Goal: Task Accomplishment & Management: Complete application form

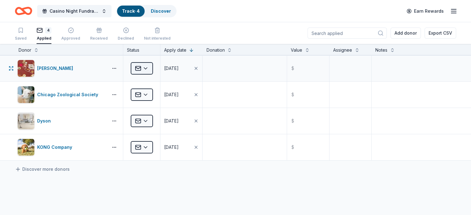
click at [159, 67] on html "Casino Night Fundraiser Track · 4 Discover Earn Rewards Saved 4 Applied Approve…" at bounding box center [235, 107] width 471 height 215
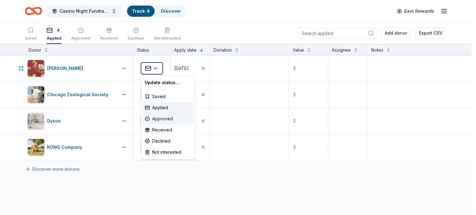
click at [167, 120] on div "Approved" at bounding box center [167, 118] width 51 height 11
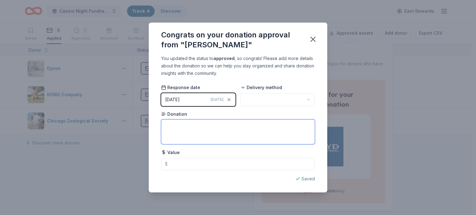
click at [224, 126] on textarea at bounding box center [238, 132] width 154 height 25
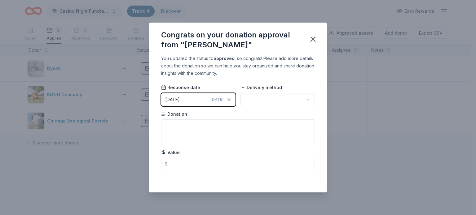
click at [273, 95] on html "Casino Night Fundraiser Track · 4 Discover Earn Rewards Saved 3 Applied 1 Appro…" at bounding box center [238, 107] width 476 height 215
click at [216, 113] on html "Casino Night Fundraiser Track · 4 Discover Earn Rewards Saved 3 Applied 1 Appro…" at bounding box center [238, 107] width 476 height 215
click at [212, 125] on textarea at bounding box center [238, 132] width 154 height 25
type textarea "Hotel stay and restaurant gift card"
click at [315, 40] on icon "button" at bounding box center [312, 39] width 9 height 9
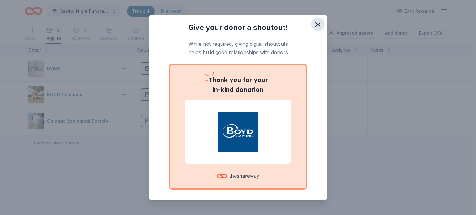
click at [316, 25] on icon "button" at bounding box center [318, 24] width 4 height 4
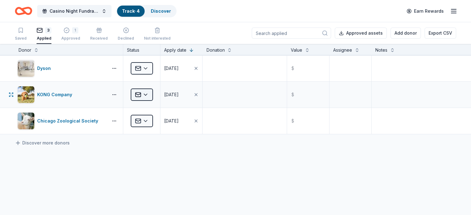
click at [156, 94] on html "Casino Night Fundraiser Track · 4 Discover Earn Rewards Saved 3 Applied 1 Appro…" at bounding box center [235, 107] width 471 height 215
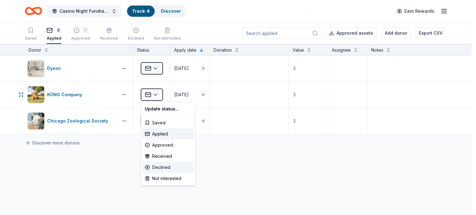
click at [166, 166] on div "Declined" at bounding box center [167, 167] width 51 height 11
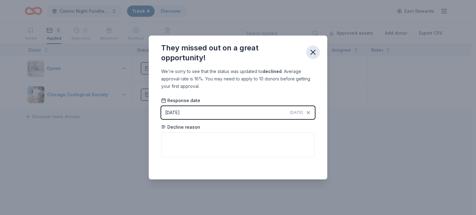
click at [313, 53] on icon "button" at bounding box center [313, 52] width 4 height 4
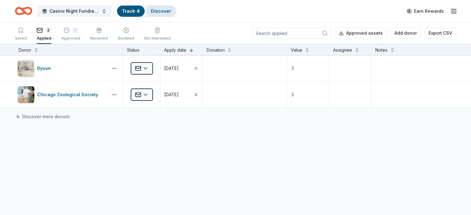
click at [166, 11] on link "Discover" at bounding box center [161, 10] width 20 height 5
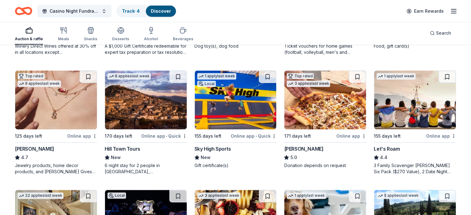
scroll to position [283, 0]
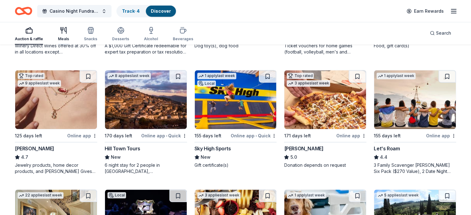
click at [69, 35] on div "Meals" at bounding box center [63, 34] width 11 height 15
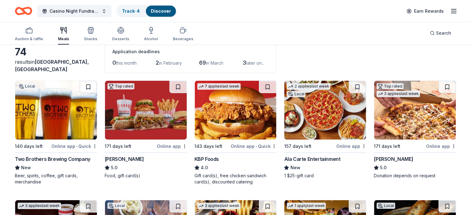
scroll to position [31, 0]
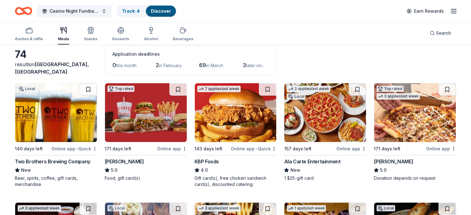
click at [432, 146] on div "Online app" at bounding box center [441, 149] width 30 height 8
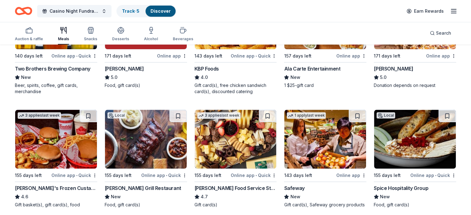
scroll to position [186, 0]
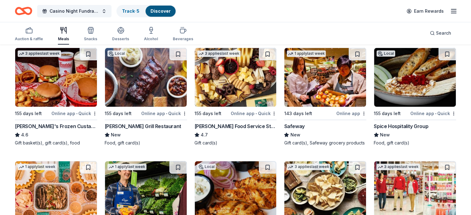
click at [235, 80] on img at bounding box center [236, 77] width 82 height 59
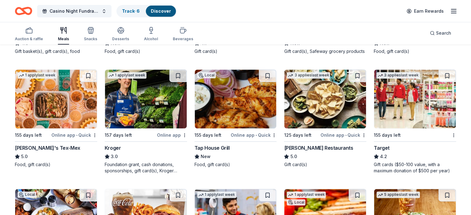
scroll to position [310, 0]
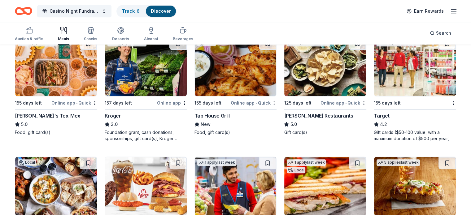
click at [246, 107] on div "Online app • Quick" at bounding box center [254, 103] width 46 height 8
click at [377, 120] on div "Target" at bounding box center [382, 115] width 16 height 7
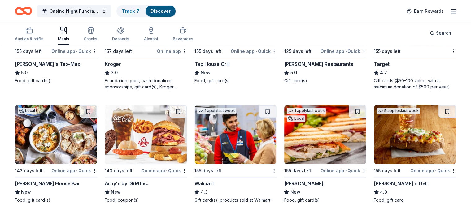
scroll to position [279, 0]
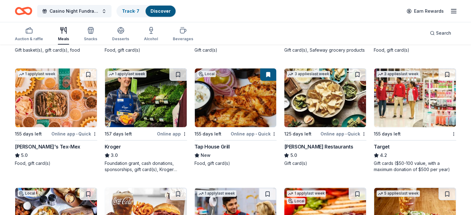
click at [268, 81] on button at bounding box center [268, 74] width 16 height 12
click at [266, 80] on button at bounding box center [268, 74] width 16 height 12
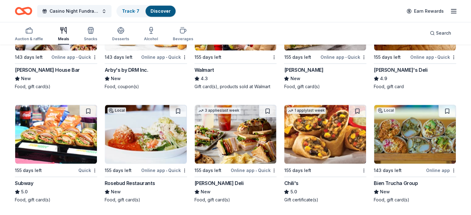
scroll to position [465, 0]
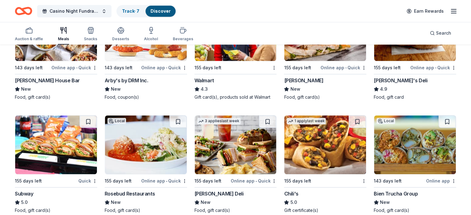
click at [217, 61] on img at bounding box center [236, 31] width 82 height 59
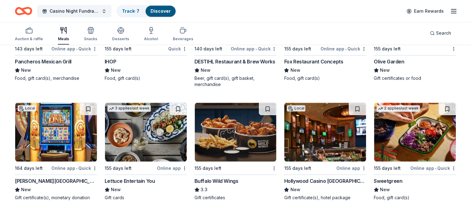
scroll to position [743, 0]
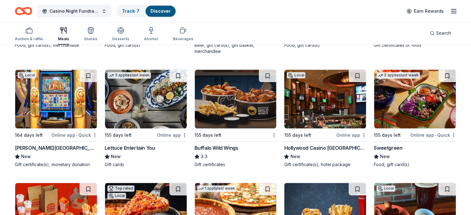
click at [76, 151] on div "[PERSON_NAME][GEOGRAPHIC_DATA]" at bounding box center [56, 147] width 82 height 7
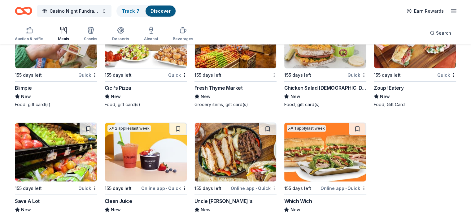
scroll to position [1633, 0]
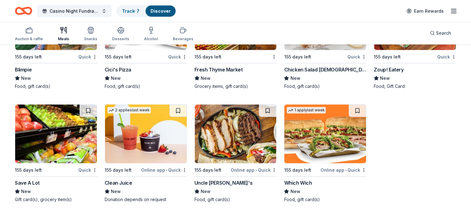
click at [62, 144] on img at bounding box center [56, 134] width 82 height 59
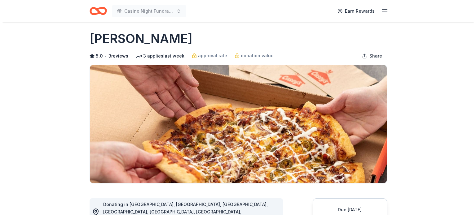
scroll to position [124, 0]
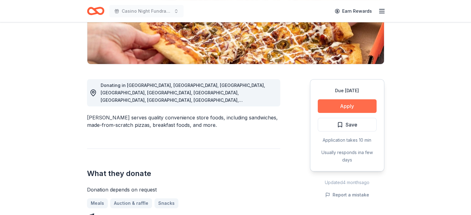
click at [348, 108] on button "Apply" at bounding box center [347, 106] width 59 height 14
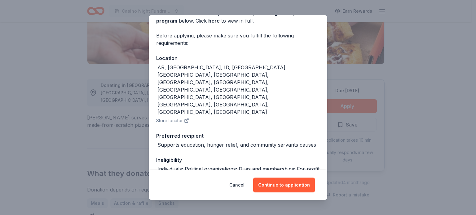
scroll to position [58, 0]
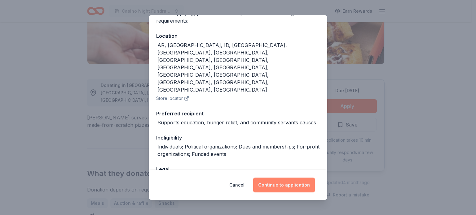
click at [282, 181] on button "Continue to application" at bounding box center [284, 185] width 62 height 15
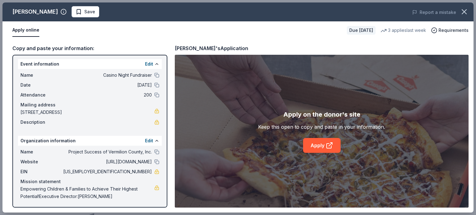
scroll to position [1, 0]
click at [326, 147] on icon at bounding box center [328, 146] width 5 height 5
click at [76, 9] on span "Save" at bounding box center [86, 11] width 20 height 7
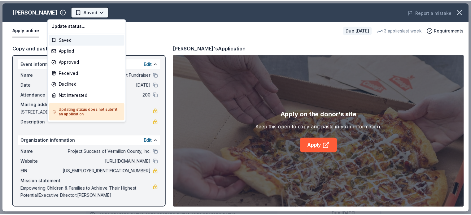
scroll to position [0, 0]
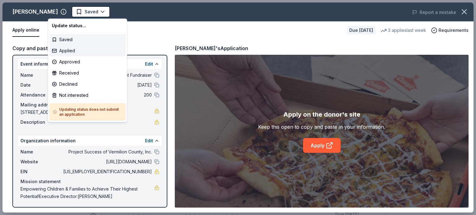
click at [71, 49] on div "Applied" at bounding box center [87, 50] width 76 height 11
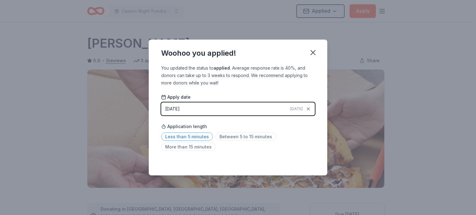
click at [203, 134] on span "Less than 5 minutes" at bounding box center [187, 137] width 52 height 8
click at [317, 50] on icon "button" at bounding box center [312, 52] width 9 height 9
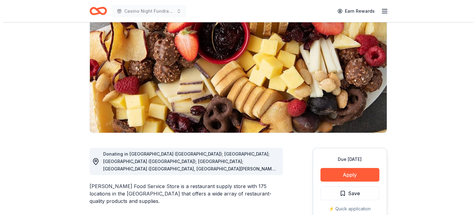
scroll to position [124, 0]
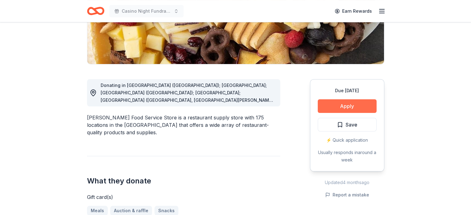
click at [343, 104] on button "Apply" at bounding box center [347, 106] width 59 height 14
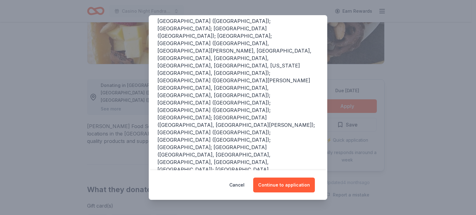
scroll to position [132, 0]
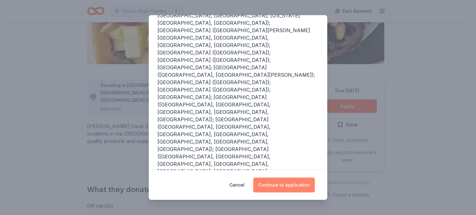
click at [300, 181] on button "Continue to application" at bounding box center [284, 185] width 62 height 15
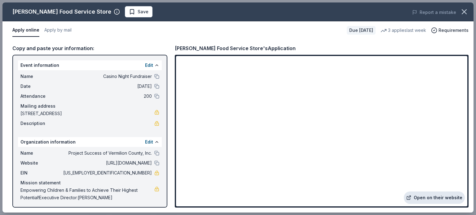
click at [420, 196] on link "Open on their website" at bounding box center [434, 198] width 61 height 12
click at [129, 12] on span "Save" at bounding box center [139, 11] width 20 height 7
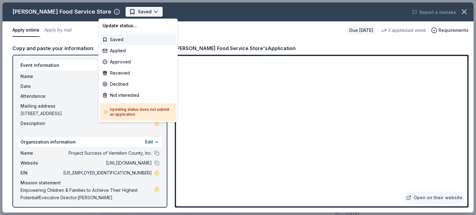
click at [125, 11] on body "Casino Night Fundraiser Saved Apply Due in 155 days Share Gordon Food Service S…" at bounding box center [235, 107] width 471 height 215
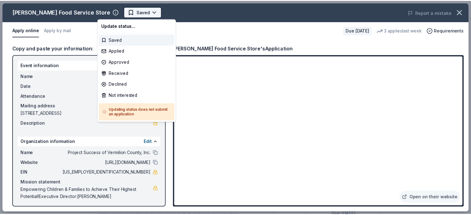
scroll to position [0, 0]
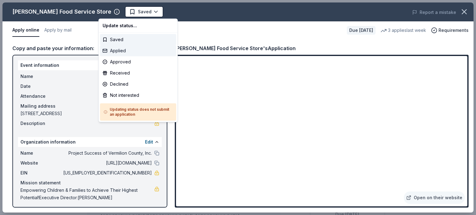
click at [122, 49] on div "Applied" at bounding box center [138, 50] width 76 height 11
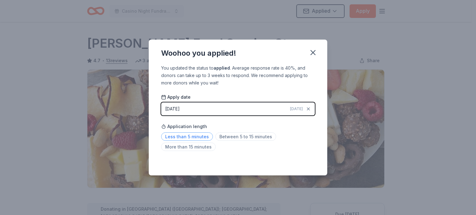
click at [199, 138] on span "Less than 5 minutes" at bounding box center [187, 137] width 52 height 8
click at [313, 52] on icon "button" at bounding box center [313, 52] width 4 height 4
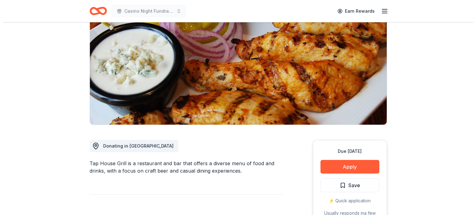
scroll to position [62, 0]
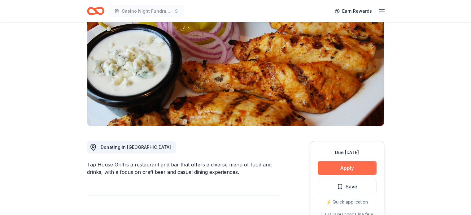
click at [357, 168] on button "Apply" at bounding box center [347, 168] width 59 height 14
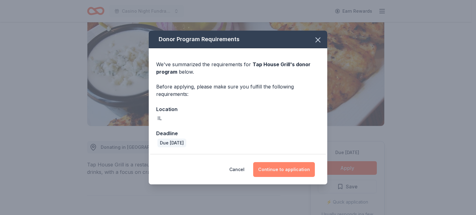
click at [290, 167] on button "Continue to application" at bounding box center [284, 169] width 62 height 15
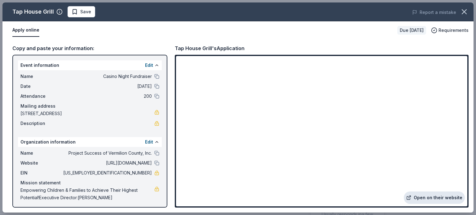
click at [426, 198] on link "Open on their website" at bounding box center [434, 198] width 61 height 12
click at [85, 13] on span "Save" at bounding box center [85, 11] width 11 height 7
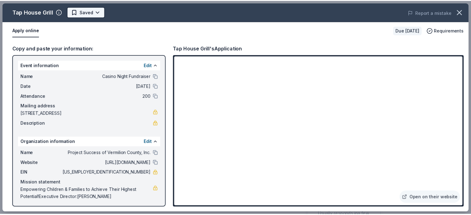
scroll to position [0, 0]
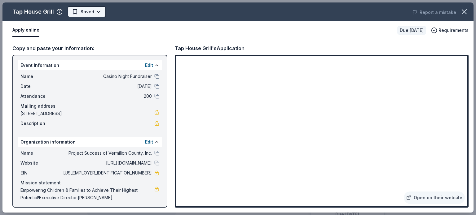
click at [94, 11] on html "Casino Night Fundraiser Earn Rewards Due in 155 days Share Tap House Grill New …" at bounding box center [238, 107] width 476 height 215
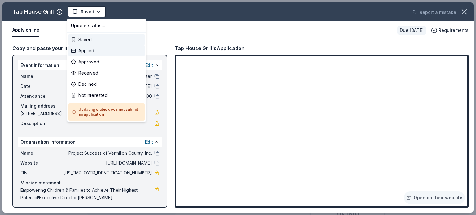
click at [90, 50] on div "Applied" at bounding box center [106, 50] width 76 height 11
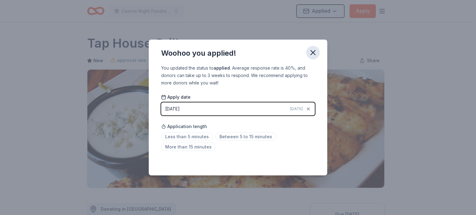
click at [310, 53] on icon "button" at bounding box center [312, 52] width 9 height 9
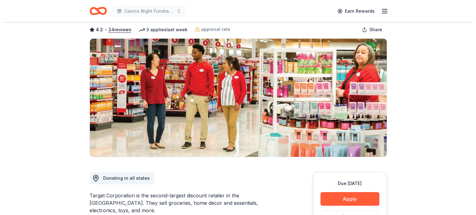
scroll to position [62, 0]
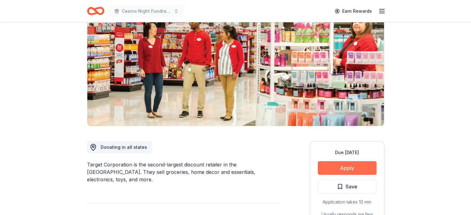
click at [338, 169] on button "Apply" at bounding box center [347, 168] width 59 height 14
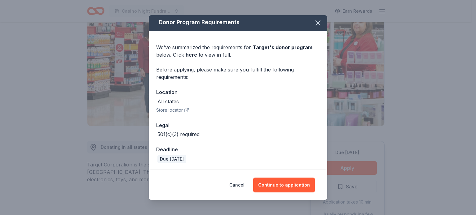
scroll to position [2, 0]
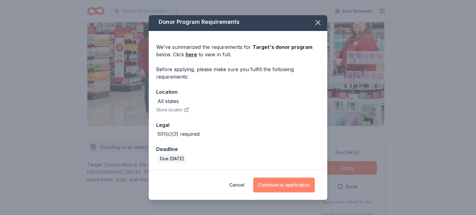
click at [280, 181] on button "Continue to application" at bounding box center [284, 185] width 62 height 15
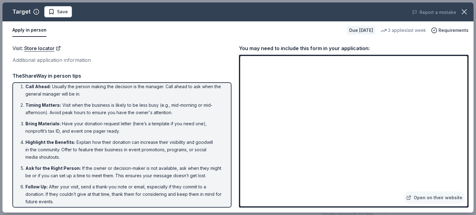
scroll to position [0, 0]
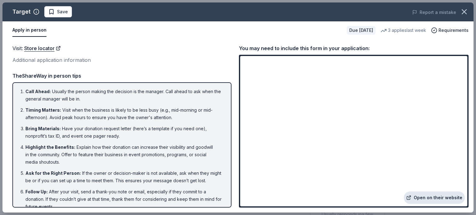
click at [427, 198] on link "Open on their website" at bounding box center [434, 198] width 61 height 12
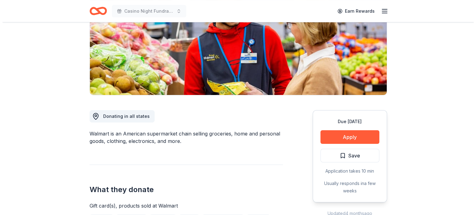
scroll to position [124, 0]
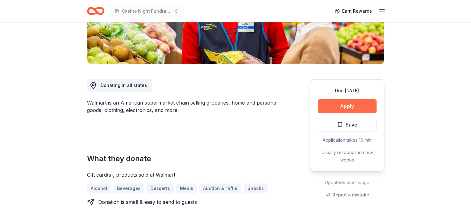
click at [337, 106] on button "Apply" at bounding box center [347, 106] width 59 height 14
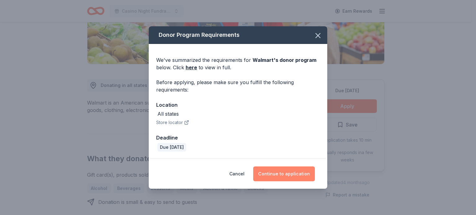
click at [284, 173] on button "Continue to application" at bounding box center [284, 174] width 62 height 15
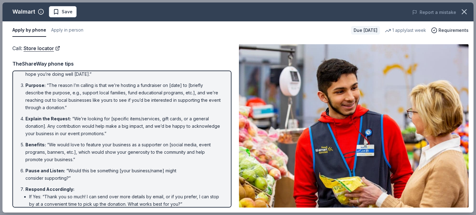
scroll to position [80, 0]
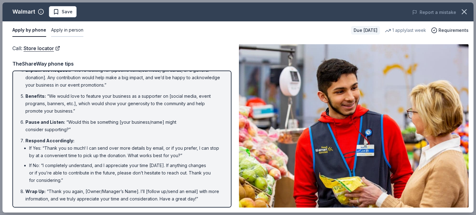
click at [76, 29] on button "Apply in person" at bounding box center [67, 30] width 32 height 13
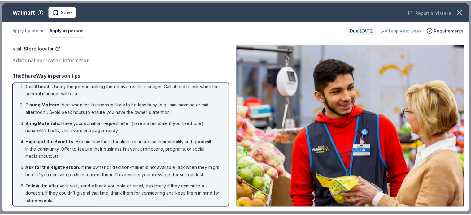
scroll to position [0, 0]
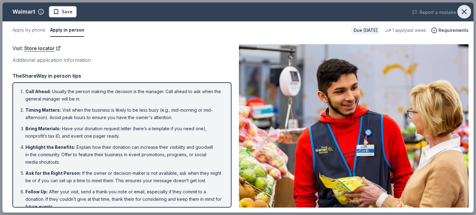
click at [464, 11] on icon "button" at bounding box center [464, 12] width 4 height 4
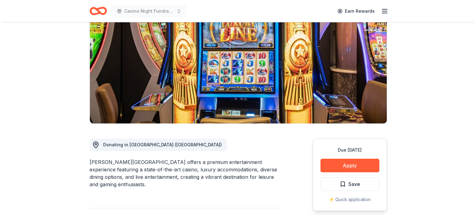
scroll to position [62, 0]
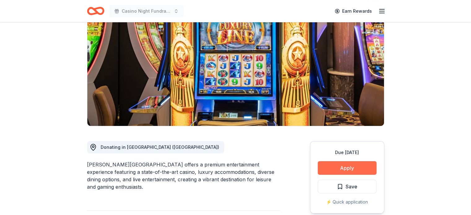
click at [337, 165] on button "Apply" at bounding box center [347, 168] width 59 height 14
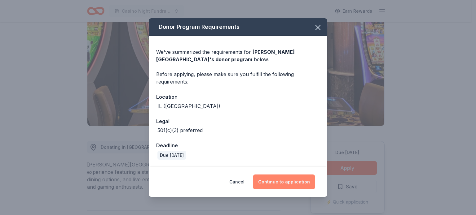
click at [298, 181] on button "Continue to application" at bounding box center [284, 182] width 62 height 15
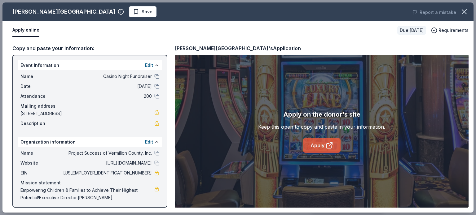
click at [320, 142] on link "Apply" at bounding box center [321, 145] width 37 height 15
click at [142, 11] on span "Save" at bounding box center [147, 11] width 11 height 7
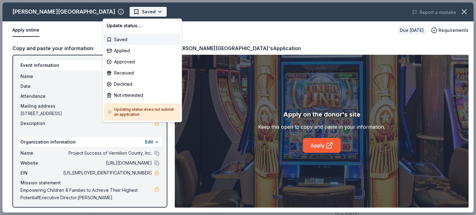
click at [129, 11] on body "Casino Night Fundraiser Saved Apply Due in 164 days Share Walker's Bluff Casino…" at bounding box center [235, 107] width 471 height 215
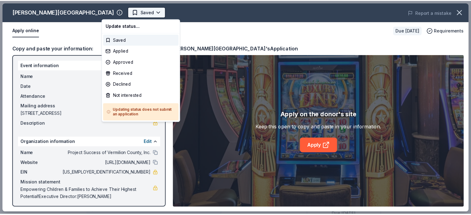
scroll to position [0, 0]
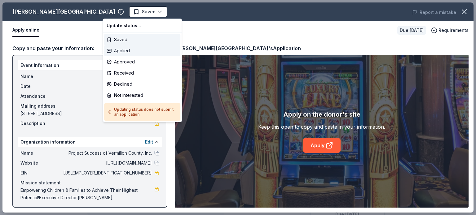
click at [121, 50] on div "Applied" at bounding box center [142, 50] width 76 height 11
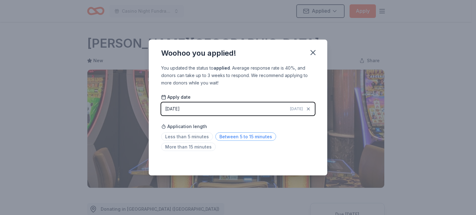
click at [256, 137] on span "Between 5 to 15 minutes" at bounding box center [245, 137] width 61 height 8
click at [313, 51] on icon "button" at bounding box center [312, 52] width 9 height 9
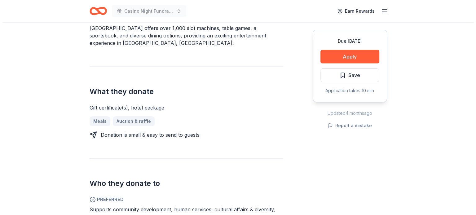
scroll to position [217, 0]
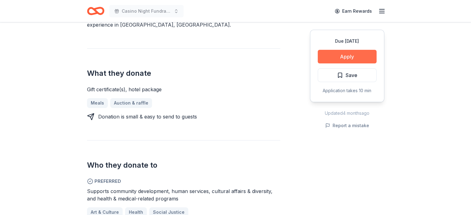
click at [348, 55] on button "Apply" at bounding box center [347, 57] width 59 height 14
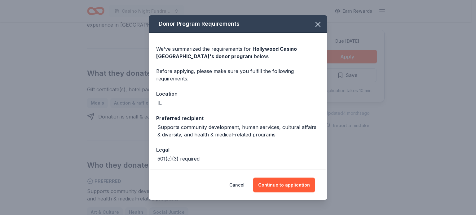
scroll to position [25, 0]
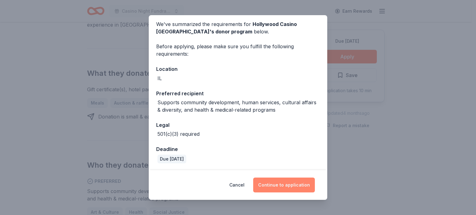
click at [280, 184] on button "Continue to application" at bounding box center [284, 185] width 62 height 15
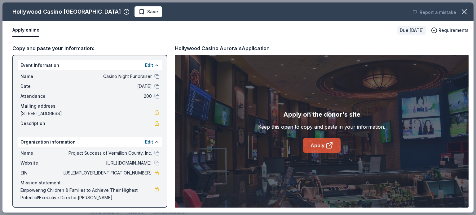
click at [327, 144] on icon at bounding box center [329, 145] width 7 height 7
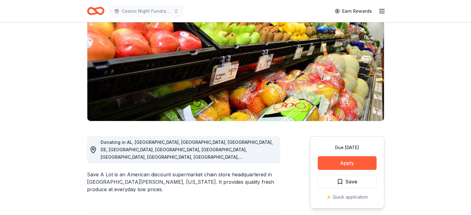
scroll to position [93, 0]
